Goal: Information Seeking & Learning: Learn about a topic

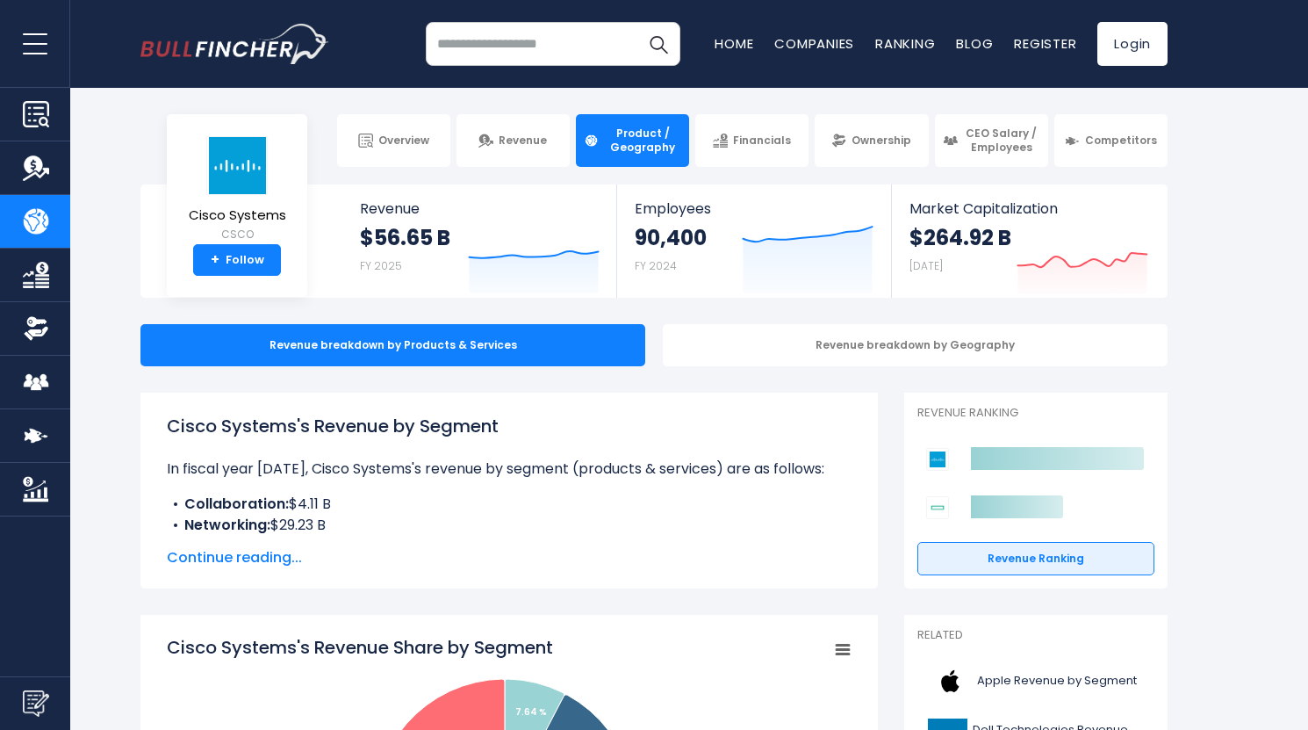
click at [231, 558] on span "Continue reading..." at bounding box center [509, 557] width 685 height 21
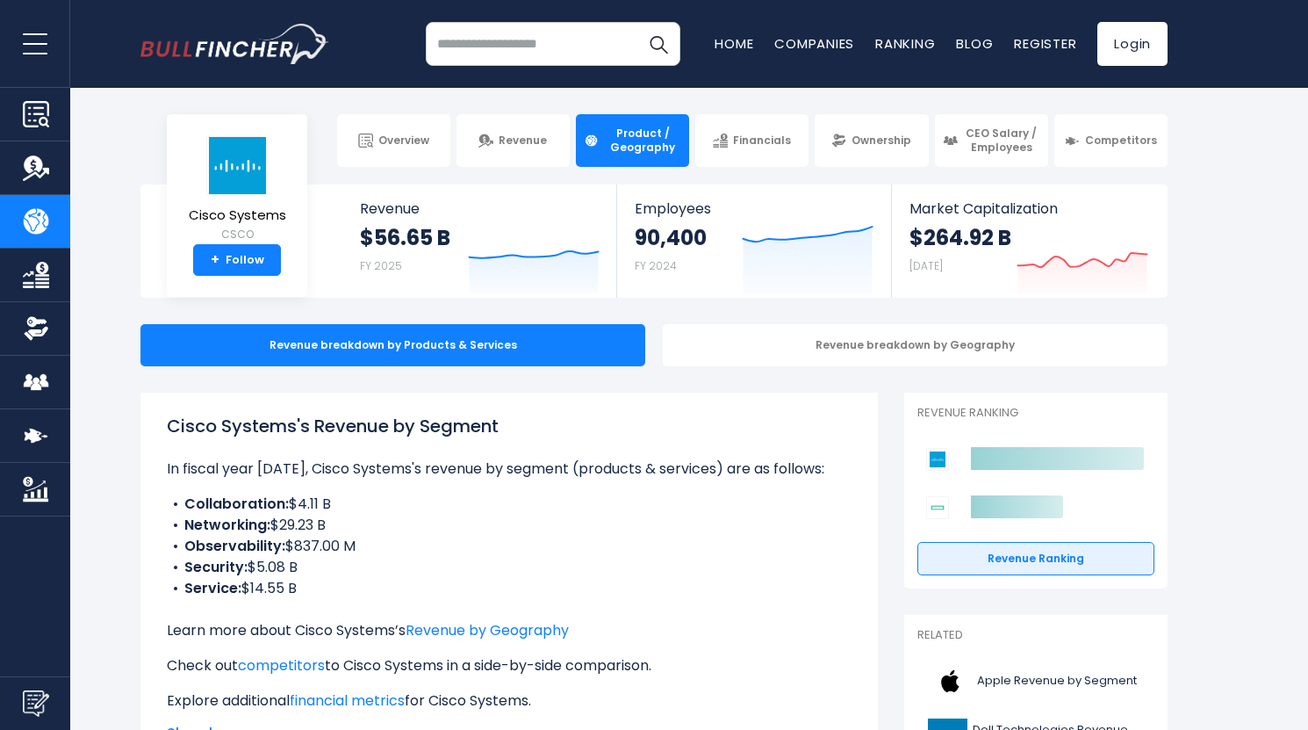
drag, startPoint x: 461, startPoint y: 588, endPoint x: 169, endPoint y: 417, distance: 338.1
click at [169, 417] on div "Cisco Systems's Revenue by Segment In fiscal year [DATE], Cisco Systems's reven…" at bounding box center [509, 562] width 685 height 299
click at [169, 417] on h1 "Cisco Systems's Revenue by Segment" at bounding box center [509, 426] width 685 height 26
drag, startPoint x: 169, startPoint y: 417, endPoint x: 559, endPoint y: 584, distance: 424.1
click at [559, 584] on div "Cisco Systems's Revenue by Segment In fiscal year [DATE], Cisco Systems's reven…" at bounding box center [509, 562] width 685 height 299
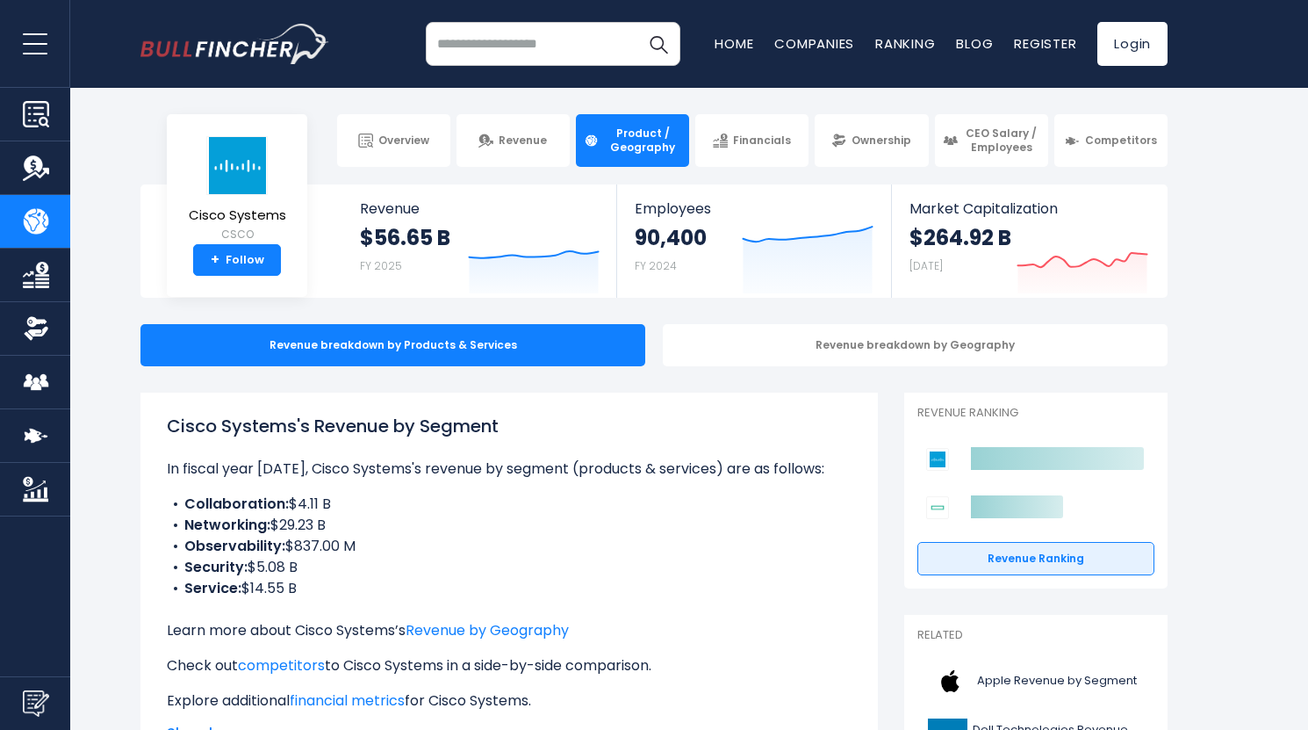
drag, startPoint x: 559, startPoint y: 584, endPoint x: 484, endPoint y: 583, distance: 75.5
click at [484, 583] on li "Service: $14.55 B" at bounding box center [509, 588] width 685 height 21
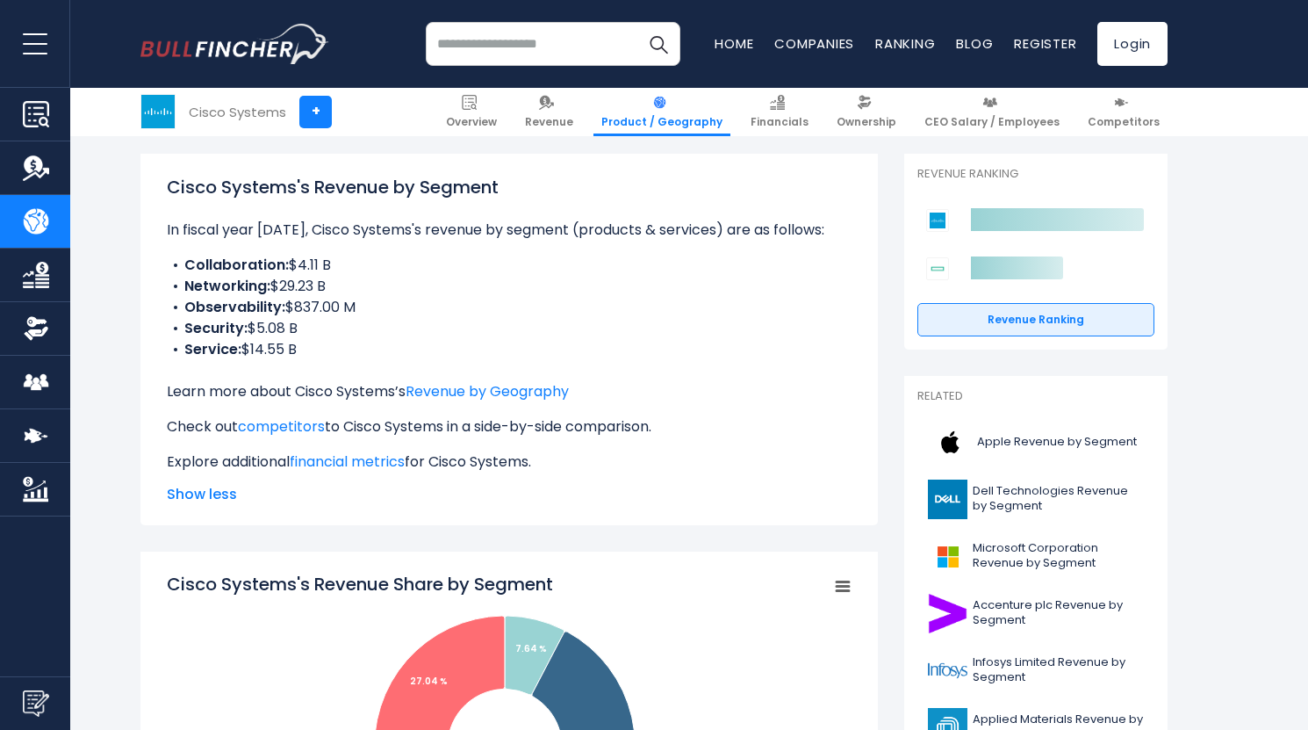
scroll to position [240, 0]
drag, startPoint x: 684, startPoint y: 509, endPoint x: 711, endPoint y: 520, distance: 29.2
click at [711, 520] on div "Cisco Systems's Revenue by Segment In fiscal year [DATE], Cisco Systems's reven…" at bounding box center [510, 338] width 738 height 371
drag, startPoint x: 386, startPoint y: 353, endPoint x: 590, endPoint y: 371, distance: 204.6
click at [590, 371] on div "Cisco Systems's Revenue by Segment In fiscal year [DATE], Cisco Systems's reven…" at bounding box center [509, 322] width 685 height 299
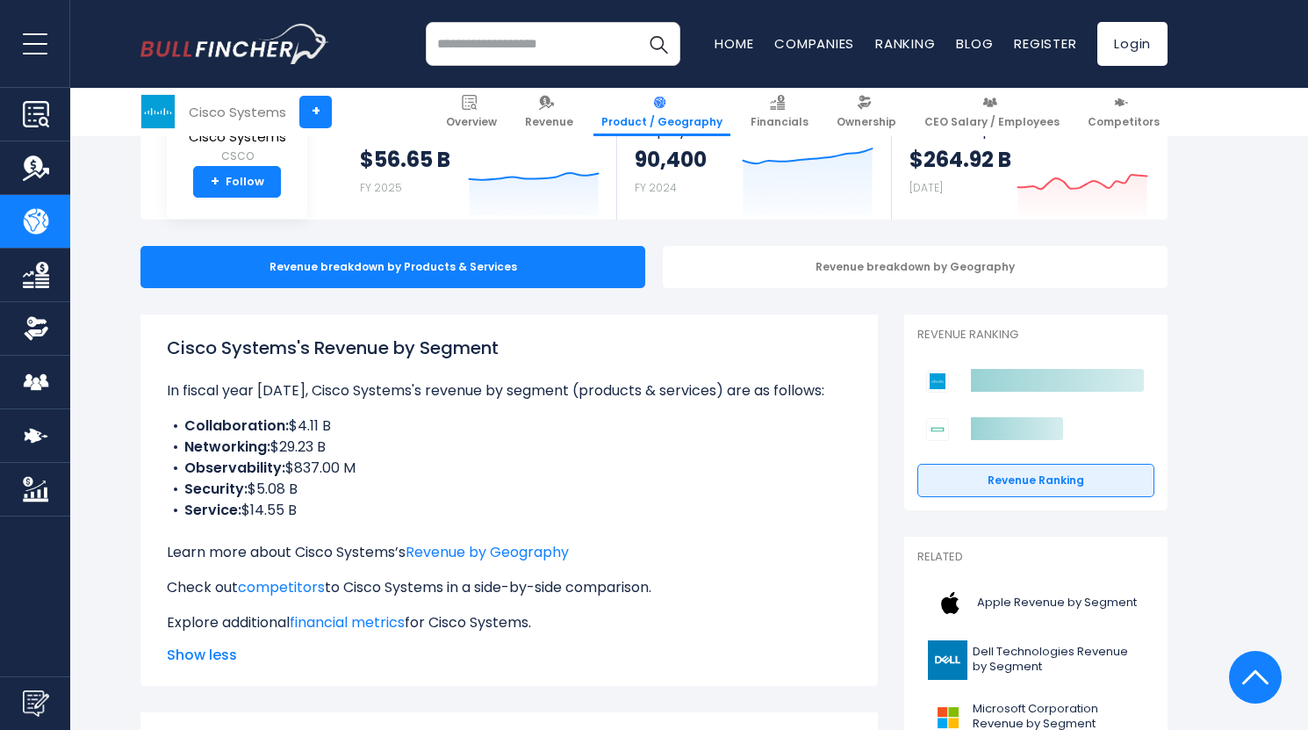
scroll to position [0, 0]
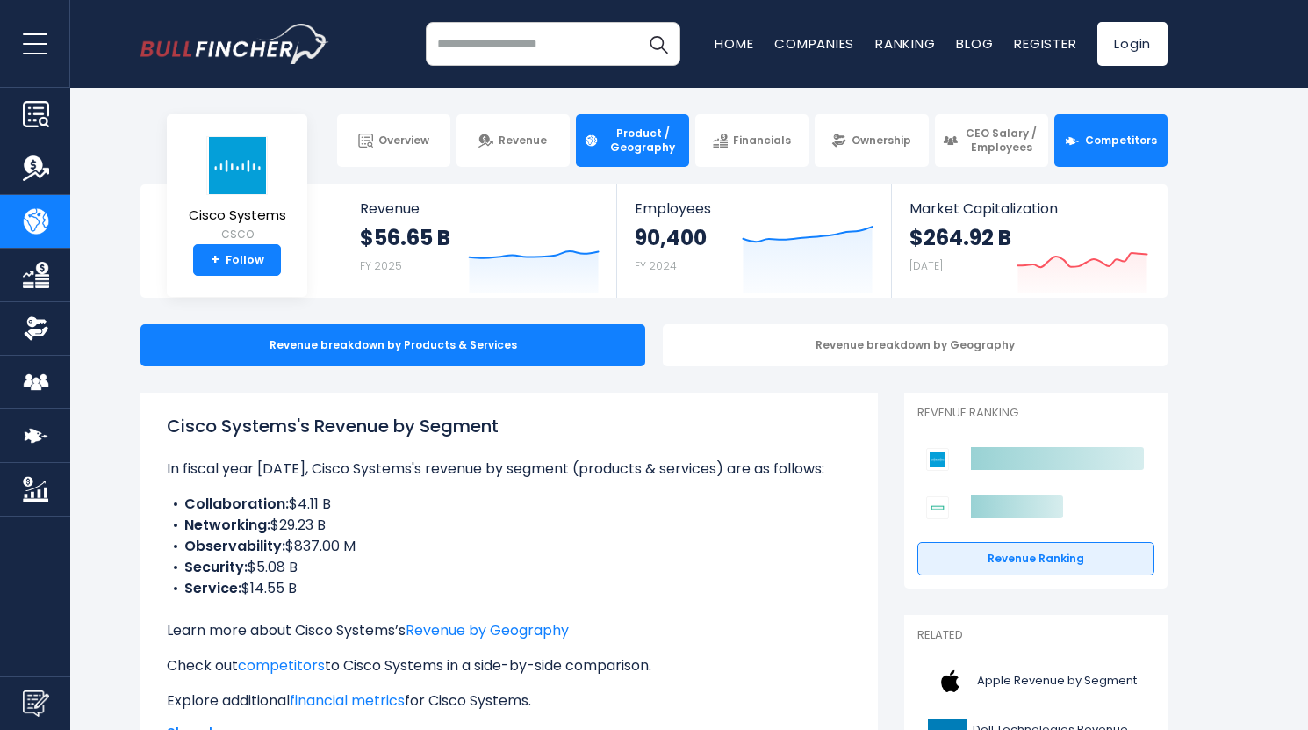
click at [1075, 143] on img at bounding box center [1072, 140] width 15 height 15
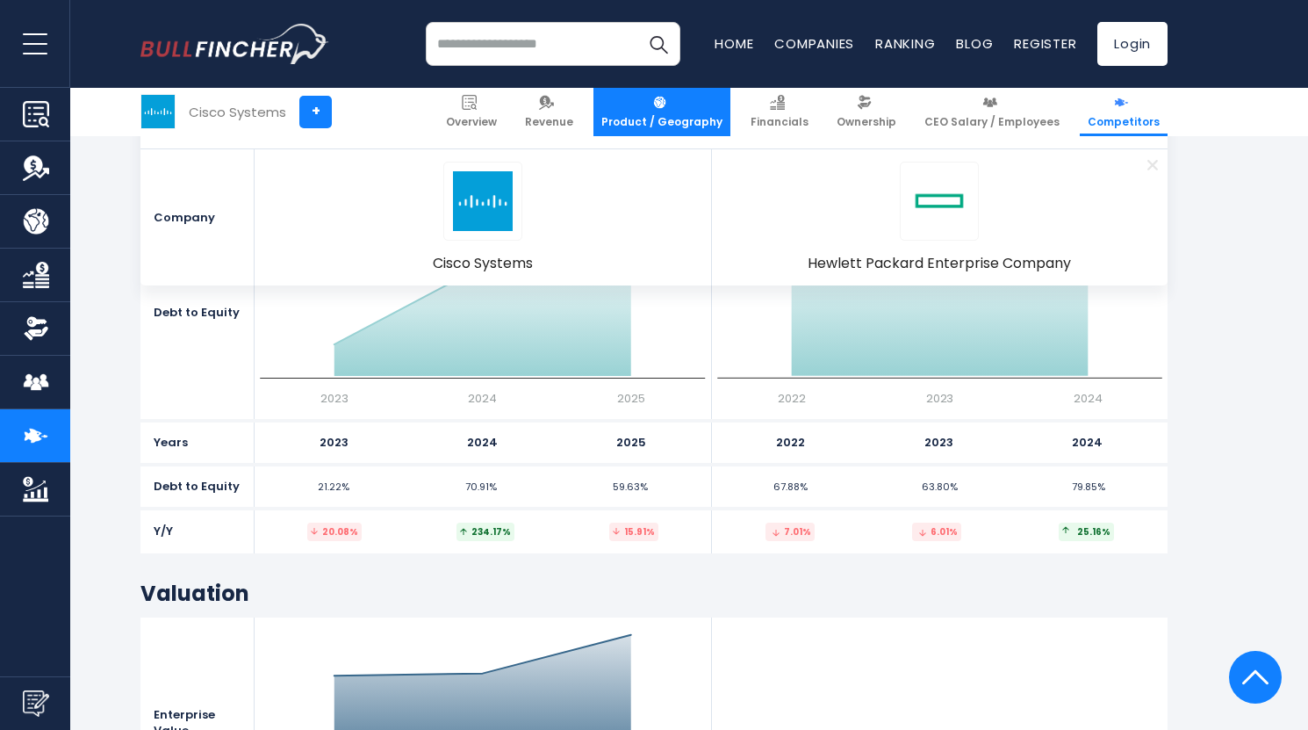
scroll to position [8175, 0]
